Goal: Information Seeking & Learning: Learn about a topic

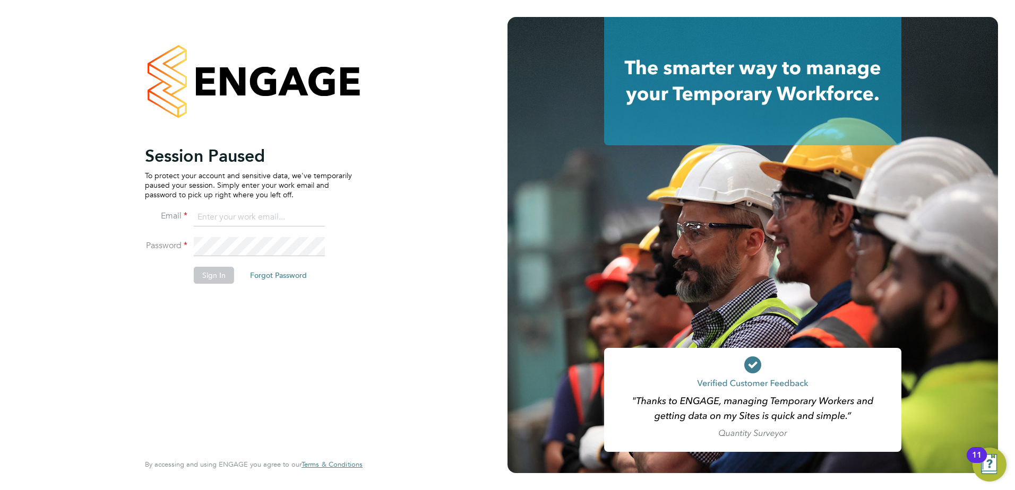
type input "jamesc@educationmattersgroup.co.uk"
click at [214, 287] on li "Sign In Forgot Password" at bounding box center [248, 281] width 207 height 28
click at [217, 281] on button "Sign In" at bounding box center [214, 275] width 40 height 17
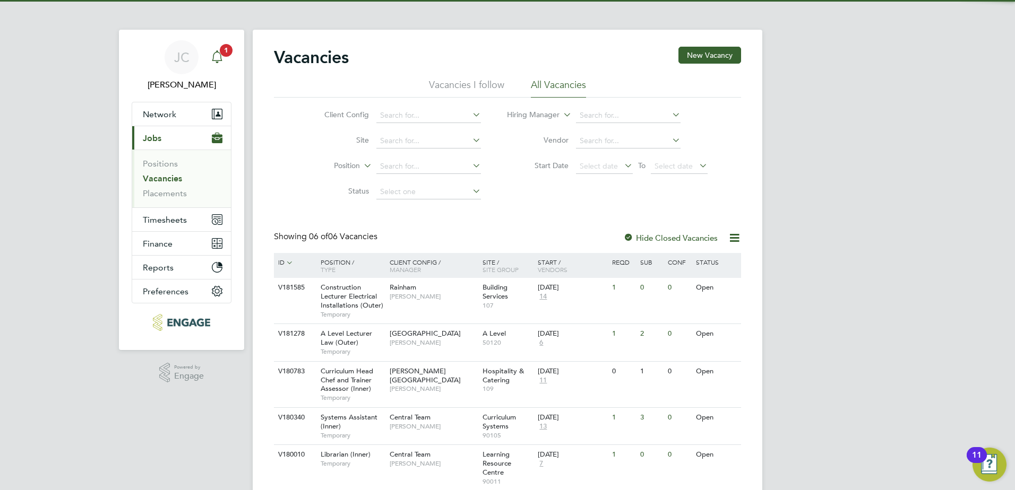
click at [215, 51] on icon "Main navigation" at bounding box center [217, 56] width 13 height 13
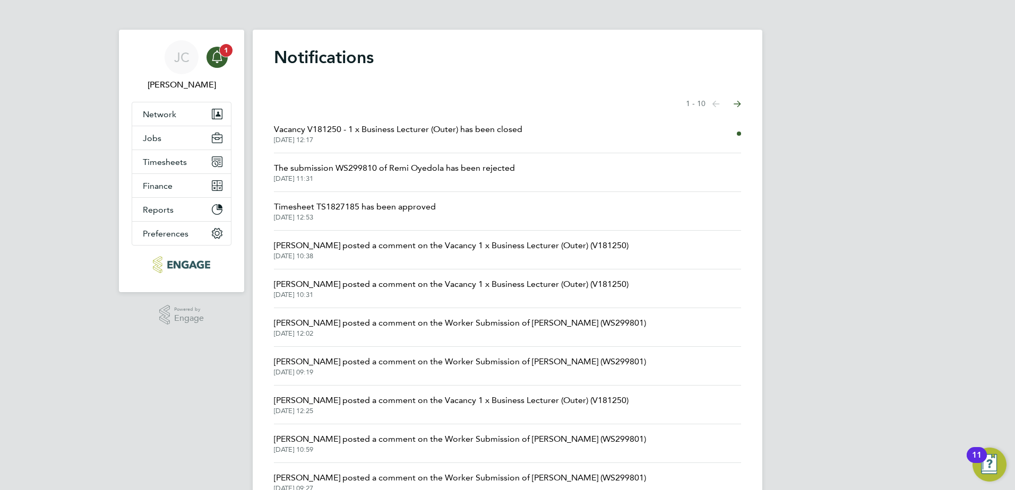
click at [215, 52] on icon "Main navigation" at bounding box center [217, 56] width 13 height 13
click at [167, 140] on button "Jobs" at bounding box center [181, 137] width 99 height 23
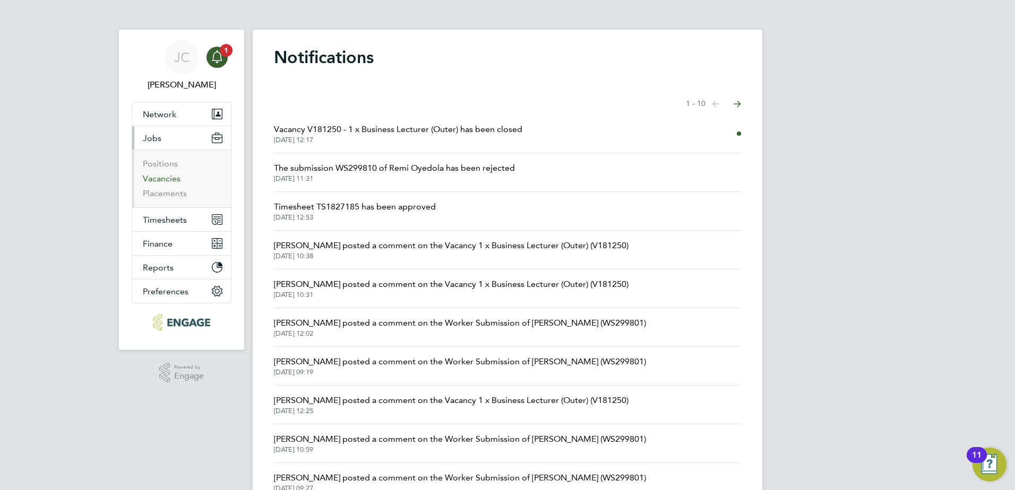
click at [166, 176] on link "Vacancies" at bounding box center [162, 179] width 38 height 10
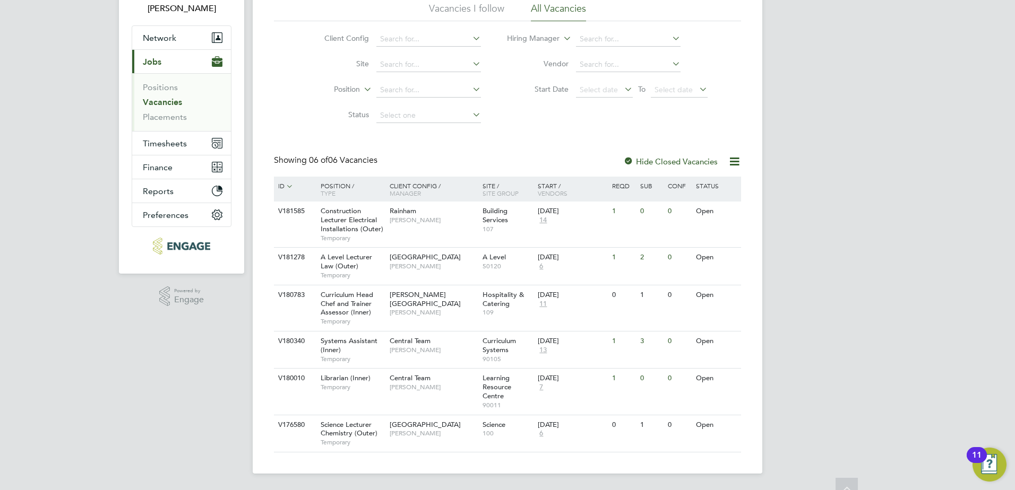
scroll to position [77, 0]
click at [398, 338] on span "Central Team" at bounding box center [410, 340] width 41 height 9
click at [400, 352] on span "[PERSON_NAME]" at bounding box center [434, 350] width 88 height 8
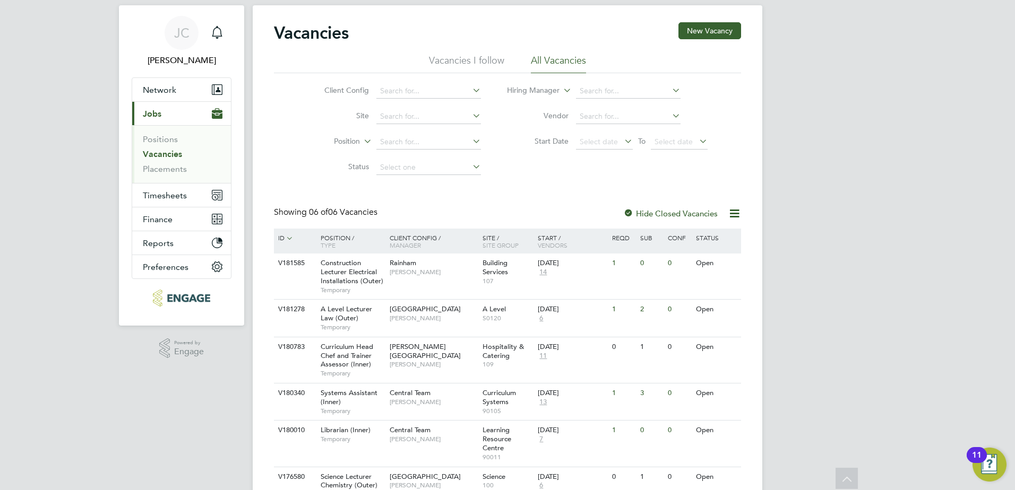
scroll to position [0, 0]
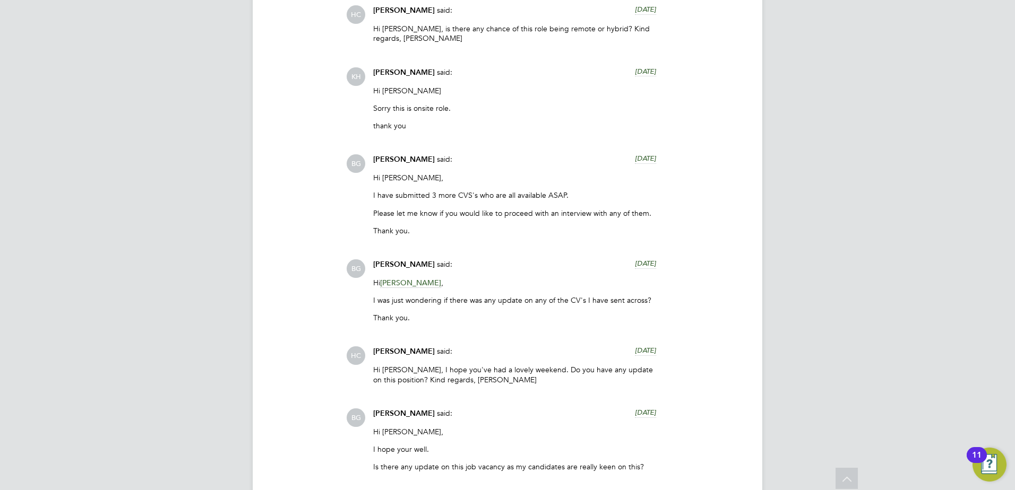
scroll to position [3126, 0]
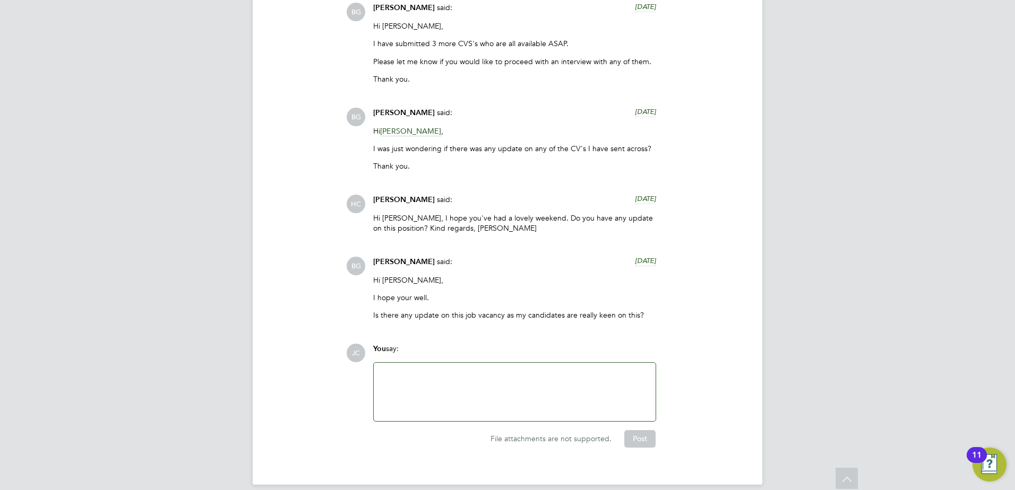
drag, startPoint x: 486, startPoint y: 385, endPoint x: 1014, endPoint y: 248, distance: 546.1
click at [486, 385] on div at bounding box center [514, 392] width 269 height 46
click at [644, 433] on button "Post" at bounding box center [639, 441] width 31 height 17
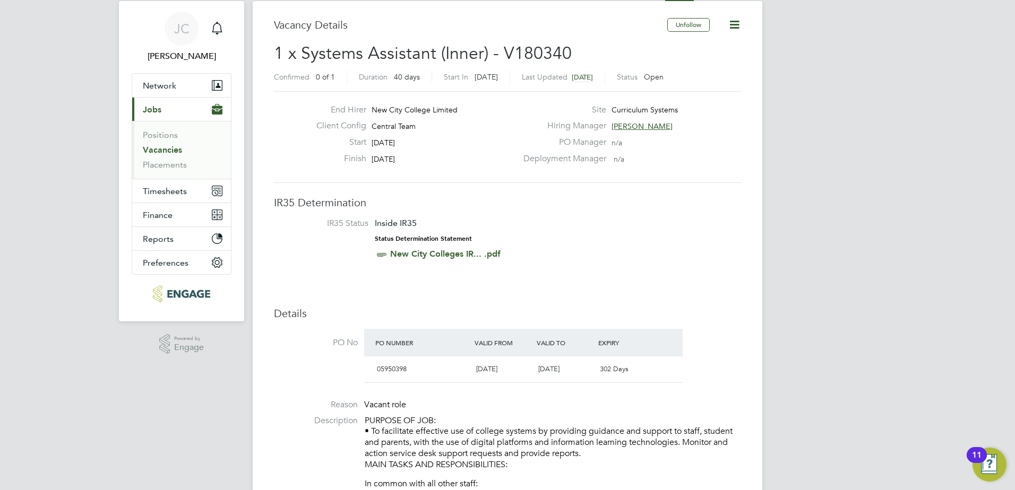
scroll to position [0, 0]
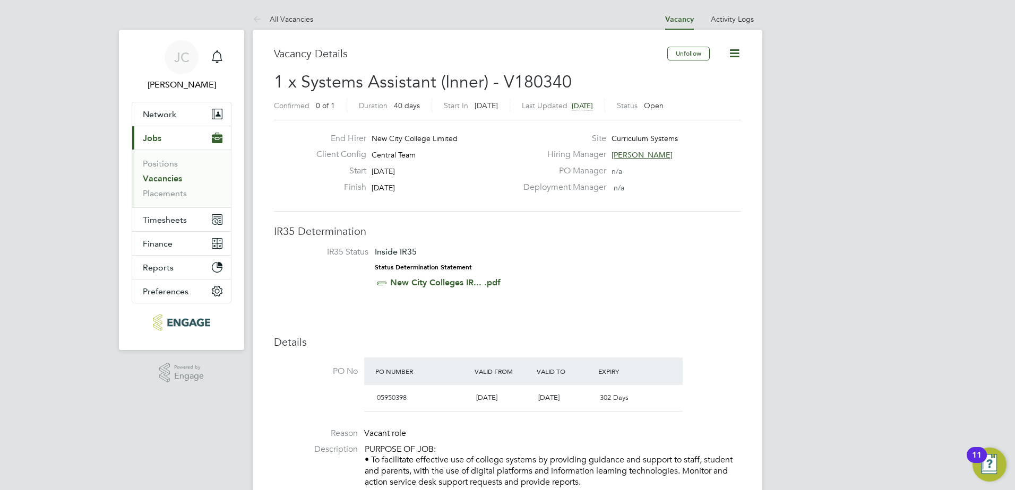
click at [160, 177] on link "Vacancies" at bounding box center [162, 179] width 39 height 10
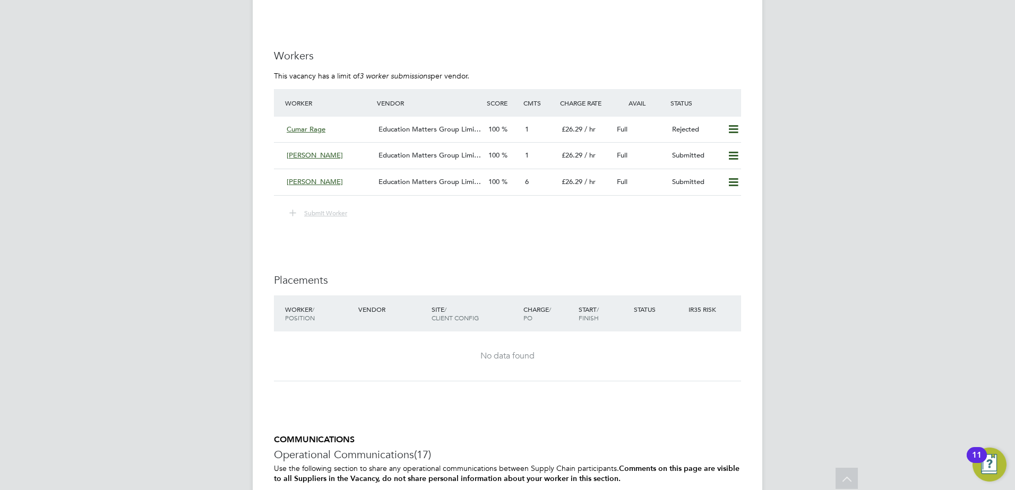
scroll to position [1568, 0]
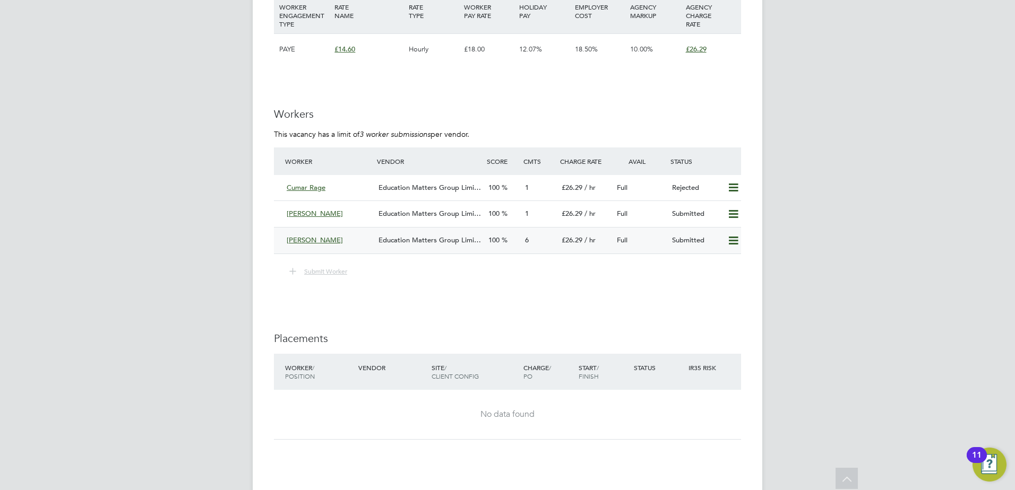
click at [426, 241] on span "Education Matters Group Limi…" at bounding box center [429, 240] width 102 height 9
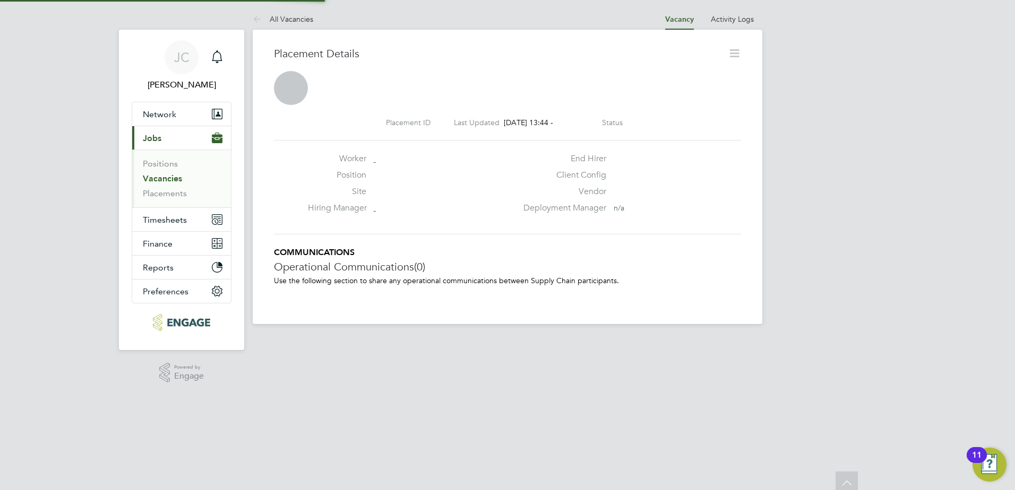
scroll to position [5, 5]
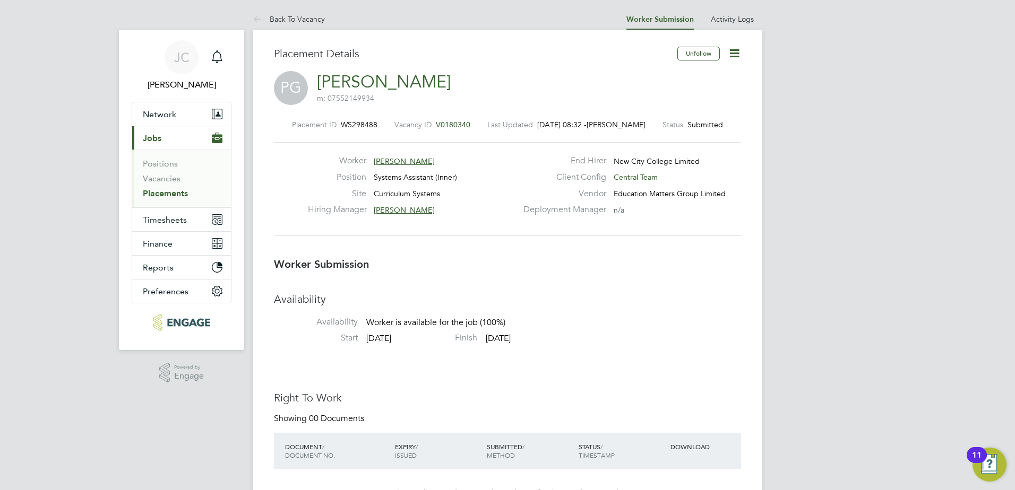
click at [167, 172] on li "Positions" at bounding box center [183, 166] width 80 height 15
click at [165, 179] on link "Vacancies" at bounding box center [162, 179] width 38 height 10
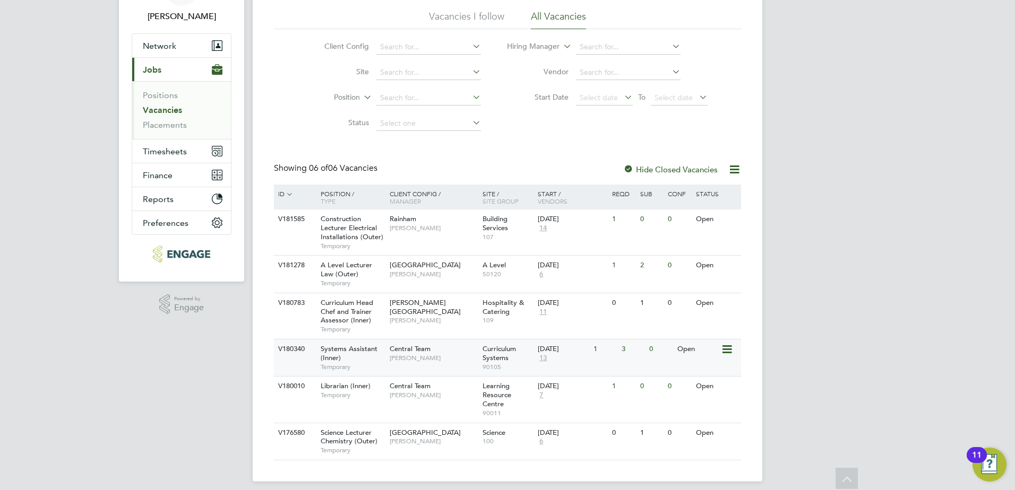
scroll to position [77, 0]
